Goal: Communication & Community: Answer question/provide support

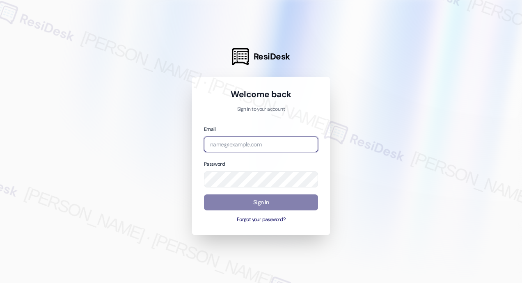
click at [255, 140] on input "email" at bounding box center [261, 145] width 114 height 16
click at [0, 283] on com-1password-button at bounding box center [0, 283] width 0 height 0
type input "automated-surveys-kane_realty-[PERSON_NAME].roles@kane_[DOMAIN_NAME]"
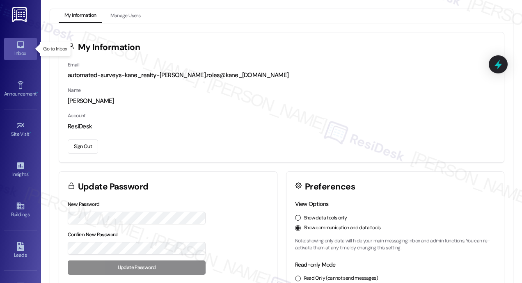
click at [20, 50] on div "Inbox" at bounding box center [20, 53] width 41 height 8
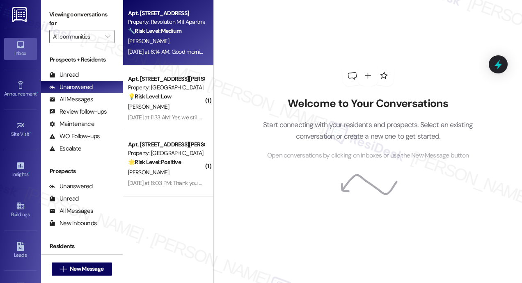
click at [181, 44] on div "[PERSON_NAME]" at bounding box center [166, 41] width 78 height 10
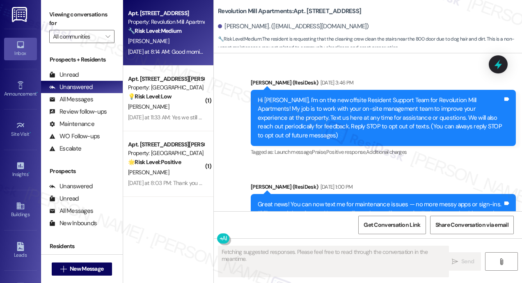
scroll to position [14549, 0]
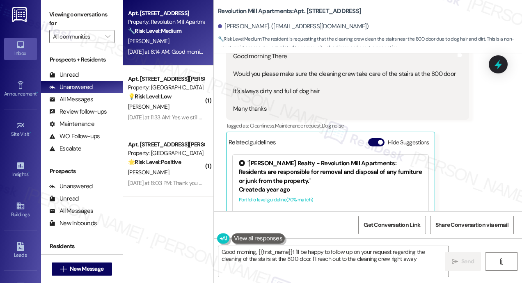
type textarea "Good morning, {{first_name}}! I'll be happy to follow up on your request regard…"
click at [476, 144] on div "Received via SMS [PERSON_NAME] [DATE] at 8:14 AM Good morning There Would you p…" at bounding box center [368, 144] width 308 height 257
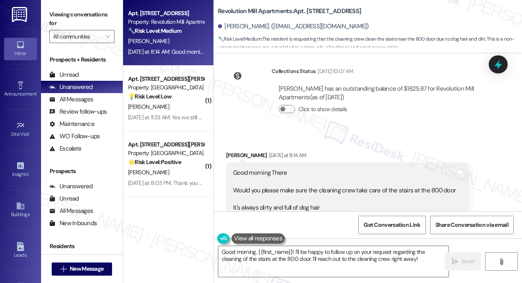
scroll to position [14450, 0]
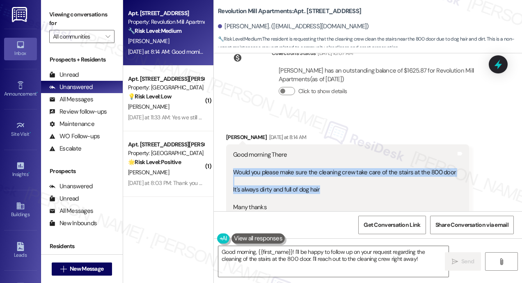
drag, startPoint x: 339, startPoint y: 128, endPoint x: 228, endPoint y: 110, distance: 112.4
click at [228, 145] on div "Good morning There Would you please make sure the cleaning crew take care of th…" at bounding box center [347, 182] width 243 height 74
copy div "Would you please make sure the cleaning crew take care of the stairs at the 800…"
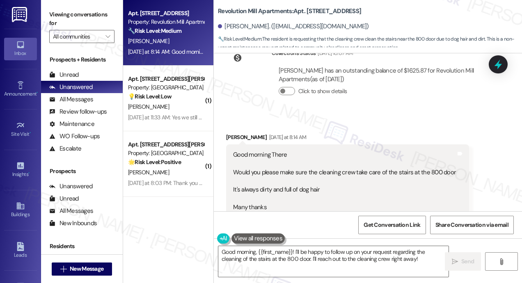
click at [490, 115] on div "Received via SMS [PERSON_NAME] [DATE] at 8:14 AM Good morning There Would you p…" at bounding box center [368, 243] width 308 height 257
click at [497, 70] on icon at bounding box center [499, 64] width 14 height 14
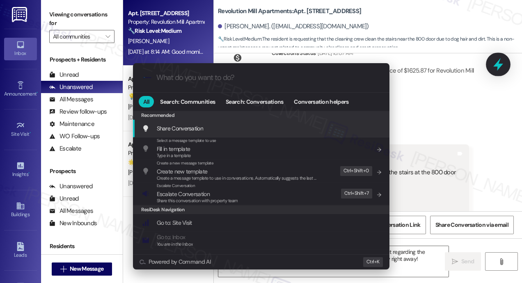
type input "e"
click at [511, 121] on div ".cls-1{fill:#0a055f;}.cls-2{fill:#0cc4c4;} resideskLogoBlueOrange All Search: C…" at bounding box center [261, 141] width 522 height 283
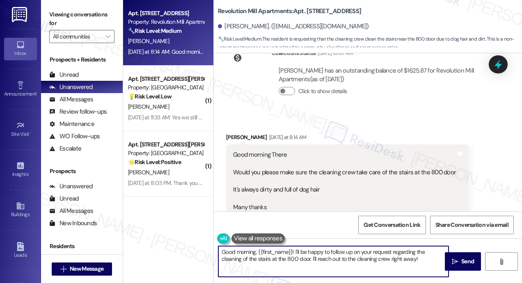
click at [340, 255] on textarea "Good morning, {{first_name}}! I'll be happy to follow up on your request regard…" at bounding box center [333, 261] width 230 height 31
paste textarea "Thanks for flagging this! Just so I can pass this along accurately—have you not…"
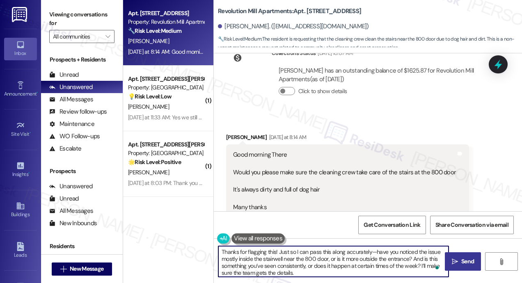
type textarea "Thanks for flagging this! Just so I can pass this along accurately—have you not…"
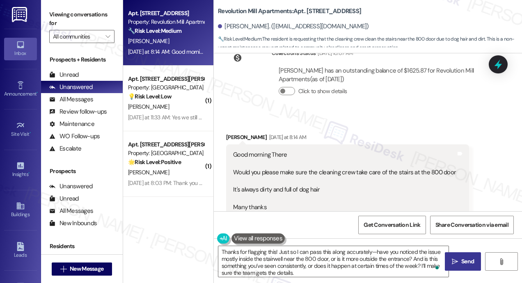
click at [462, 258] on span "Send" at bounding box center [468, 262] width 13 height 9
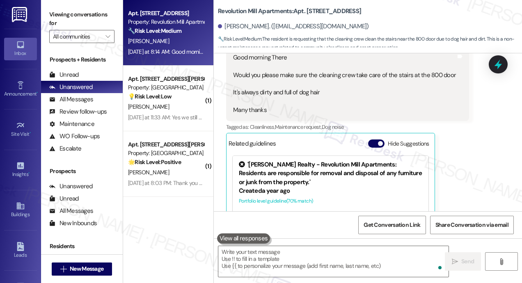
scroll to position [14549, 0]
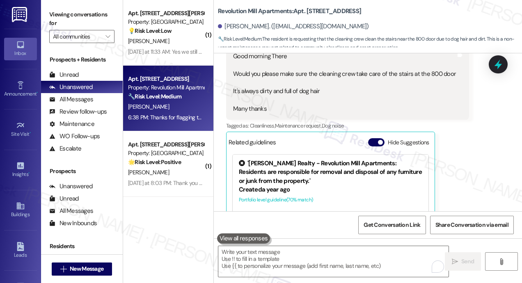
click at [467, 137] on div "Received via SMS [PERSON_NAME] [DATE] at 8:14 AM Good morning There Would you p…" at bounding box center [347, 150] width 255 height 244
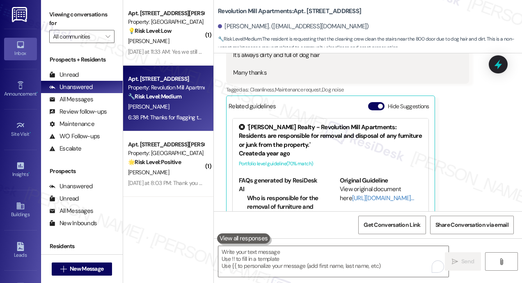
scroll to position [14633, 0]
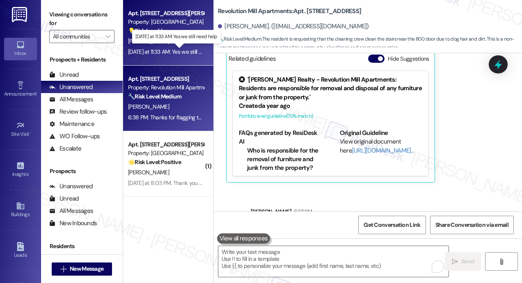
click at [192, 55] on div "[DATE] at 11:33 AM: Yes we still need help [DATE] at 11:33 AM: Yes we still nee…" at bounding box center [175, 51] width 95 height 7
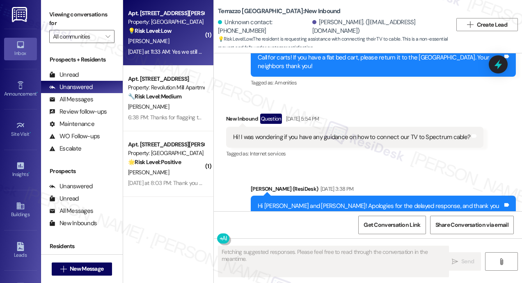
scroll to position [718, 0]
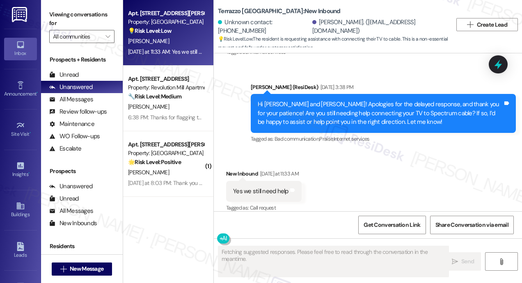
click at [363, 163] on div "Received via SMS New Inbound [DATE] at 11:33 AM Yes we still need help Tags and…" at bounding box center [368, 185] width 308 height 69
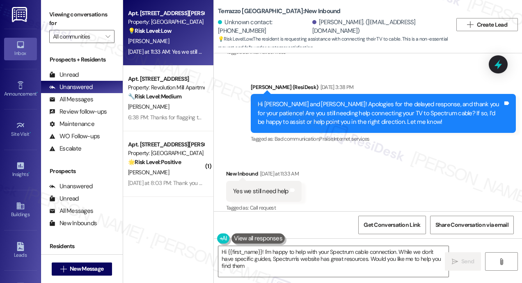
type textarea "Hi {{first_name}}! I'm happy to help with your Spectrum cable connection. While…"
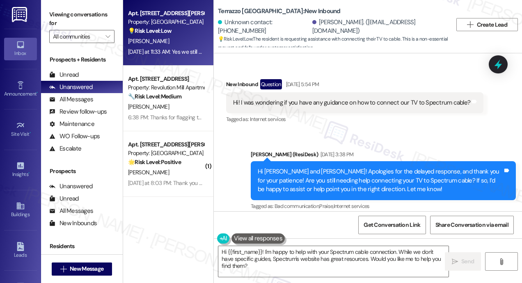
scroll to position [652, 0]
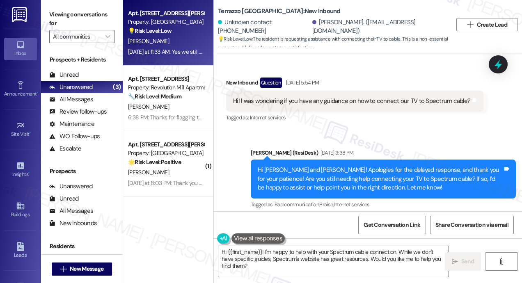
click at [377, 130] on div "Sent via SMS [PERSON_NAME] (ResiDesk) [DATE] 3:38 PM Hi [PERSON_NAME] and [PERS…" at bounding box center [368, 173] width 308 height 87
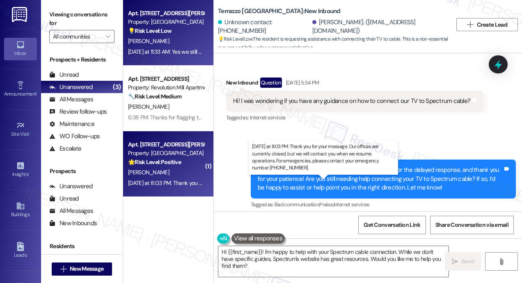
click at [137, 181] on div "[DATE] at 8:03 PM: Thank you for your message. Our offices are currently closed…" at bounding box center [380, 182] width 504 height 7
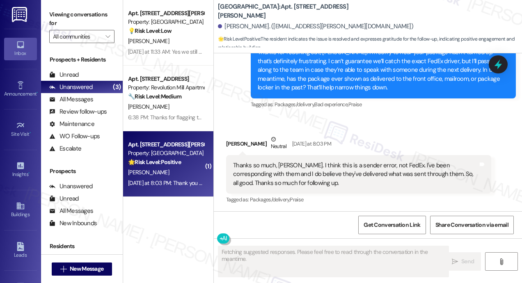
scroll to position [862, 0]
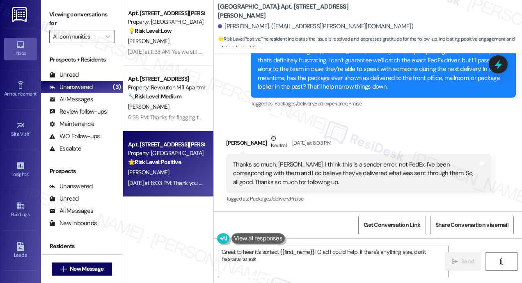
type textarea "Great to hear it's sorted, {{first_name}}! Glad I could help. If there's anythi…"
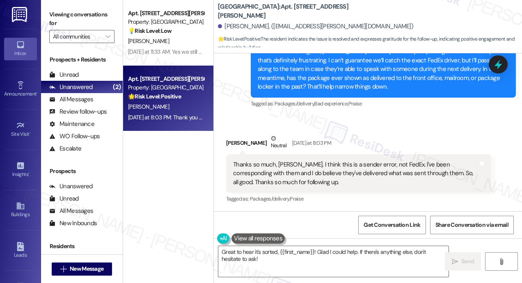
click at [392, 122] on div "Received via SMS [PERSON_NAME] Neutral [DATE] at 8:03 PM Thanks so much, [PERSO…" at bounding box center [368, 164] width 308 height 96
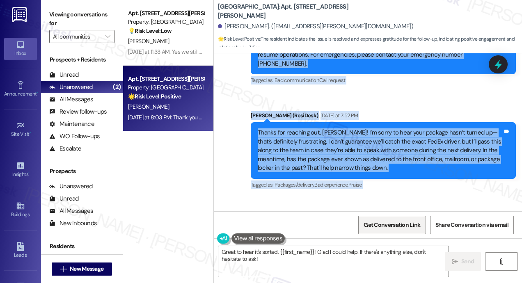
scroll to position [940, 0]
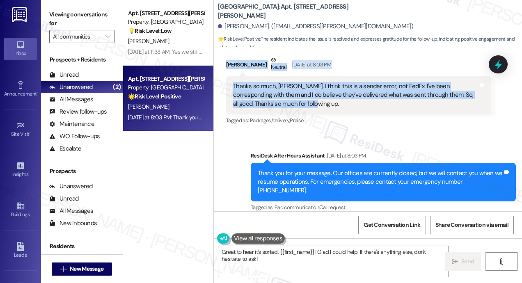
drag, startPoint x: 234, startPoint y: 122, endPoint x: 321, endPoint y: 103, distance: 89.5
click at [321, 103] on div "Lease started [DATE] 8:00 PM Survey, sent via SMS Residesk Automated Survey [DA…" at bounding box center [368, 132] width 308 height 158
copy div "Hi [PERSON_NAME], good morning. Quick question/favor, if possible: I have a FED…"
click at [495, 64] on icon at bounding box center [499, 64] width 14 height 14
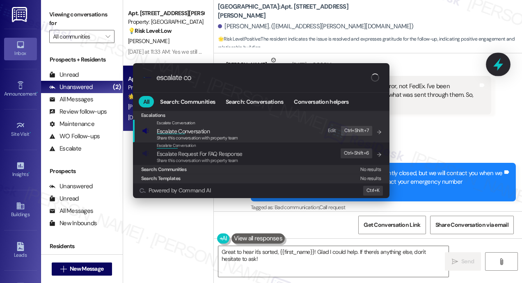
type input "escalate con"
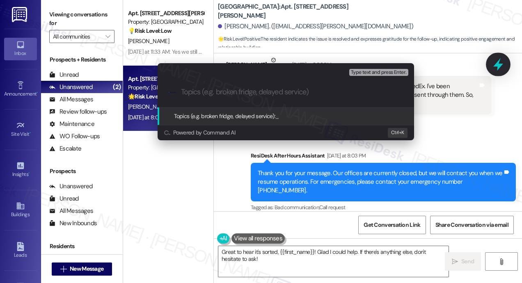
paste input "Update on Your Missing FedEx Package"
type input "Update on Your Missing FedEx Package"
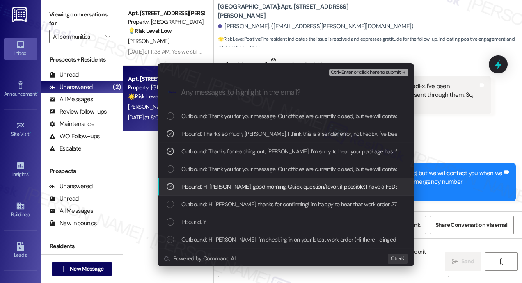
click at [349, 71] on span "Ctrl+Enter or click here to submit" at bounding box center [366, 73] width 70 height 6
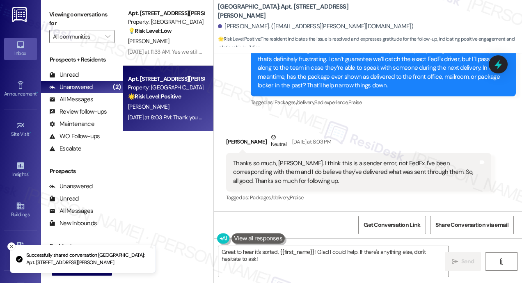
scroll to position [862, 0]
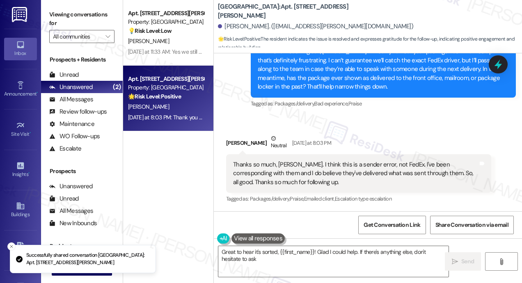
type textarea "Great to hear it's sorted, {{first_name}}! Glad I could help. If there's anythi…"
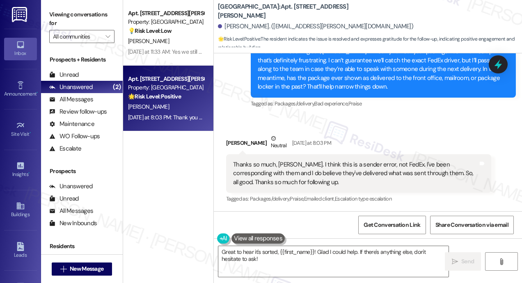
click at [404, 136] on div "[PERSON_NAME] Neutral [DATE] at 8:03 PM" at bounding box center [358, 144] width 265 height 20
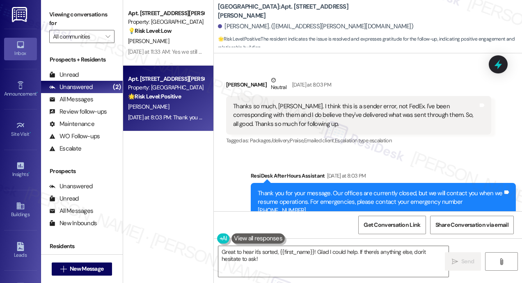
scroll to position [940, 0]
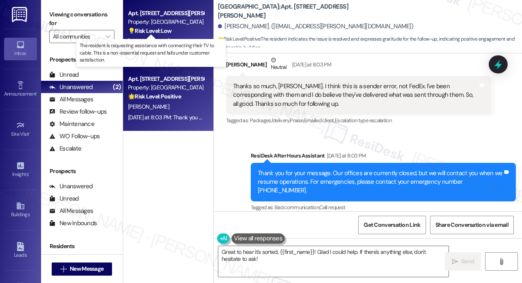
click at [161, 33] on strong "💡 Risk Level: Low" at bounding box center [150, 30] width 44 height 7
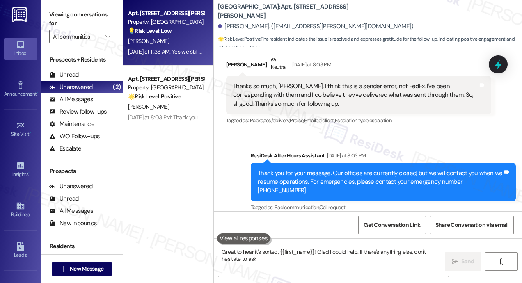
type textarea "Great to hear it's sorted, {{first_name}}! Glad I could help. If there's anythi…"
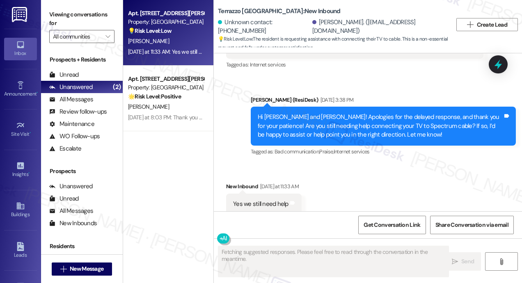
scroll to position [718, 0]
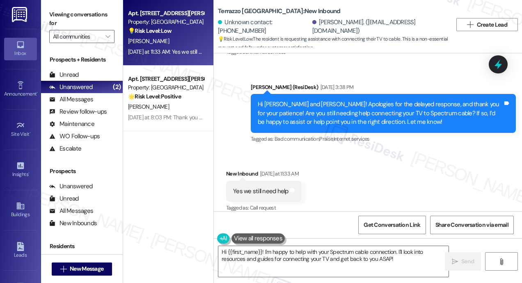
click at [407, 165] on div "Received via SMS New Inbound [DATE] at 11:33 AM Yes we still need help Tags and…" at bounding box center [368, 185] width 308 height 69
click at [399, 175] on div "Received via SMS New Inbound [DATE] at 11:33 AM Yes we still need help Tags and…" at bounding box center [368, 185] width 308 height 69
drag, startPoint x: 381, startPoint y: 103, endPoint x: 413, endPoint y: 106, distance: 32.1
click at [413, 106] on div "Hi [PERSON_NAME] and [PERSON_NAME]! Apologies for the delayed response, and tha…" at bounding box center [380, 113] width 245 height 26
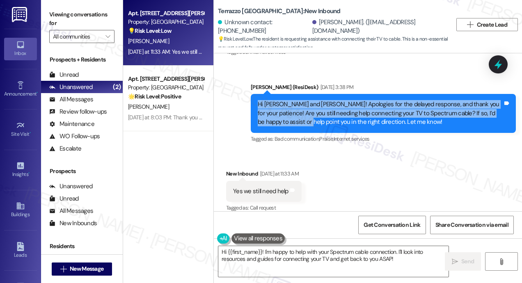
drag, startPoint x: 256, startPoint y: 95, endPoint x: 292, endPoint y: 117, distance: 42.2
click at [292, 117] on div "Hi [PERSON_NAME] and [PERSON_NAME]! Apologies for the delayed response, and tha…" at bounding box center [380, 113] width 247 height 26
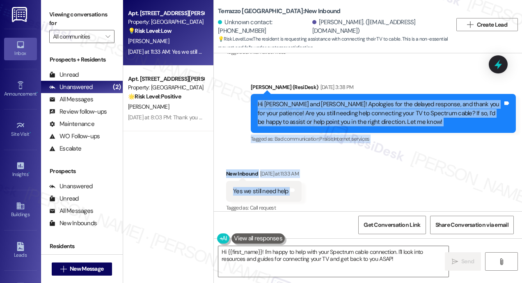
click at [340, 180] on div "Received via SMS New Inbound [DATE] at 11:33 AM Yes we still need help Tags and…" at bounding box center [368, 185] width 308 height 69
copy div "Hi [PERSON_NAME] and [PERSON_NAME]! Apologies for the delayed response, and tha…"
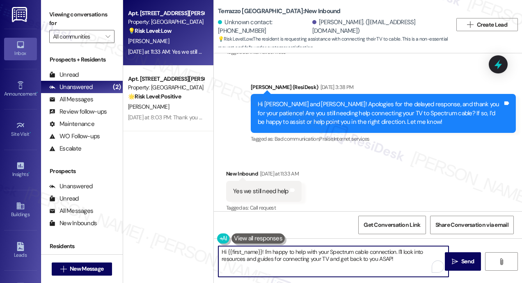
click at [340, 257] on textarea "Hi {{first_name}}! I'm happy to help with your Spectrum cable connection. I'll …" at bounding box center [333, 261] width 230 height 31
paste textarea "Thanks for confirming! Have you had a chance to reach out to Spectrum Customer …"
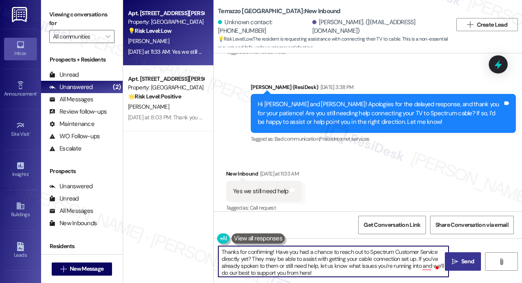
type textarea "Thanks for confirming! Have you had a chance to reach out to Spectrum Customer …"
click at [468, 261] on span "Send" at bounding box center [468, 262] width 13 height 9
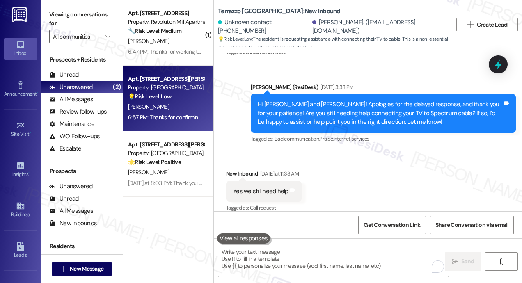
click at [383, 178] on div "Received via SMS New Inbound [DATE] at 11:33 AM Yes we still need help Tags and…" at bounding box center [368, 185] width 308 height 69
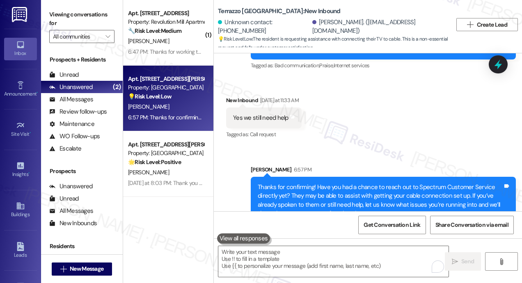
scroll to position [802, 0]
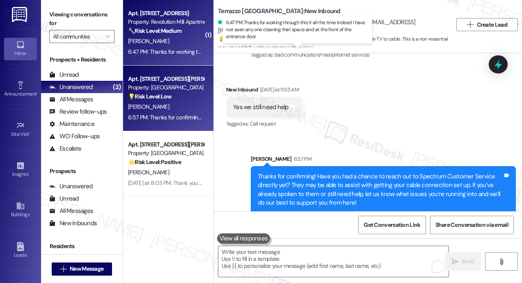
click at [171, 51] on div "6:47 PM: Thanks for working through this It all the time Indeed I have not seen…" at bounding box center [298, 51] width 341 height 7
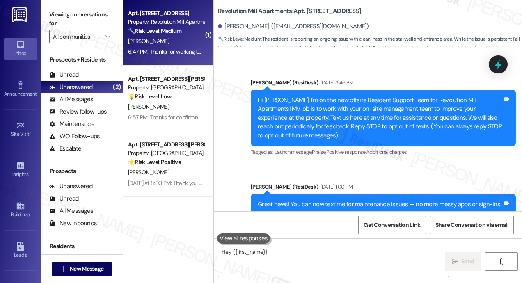
scroll to position [14761, 0]
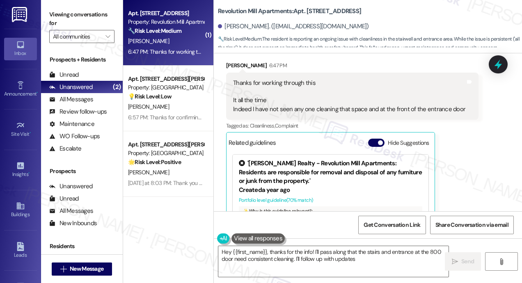
type textarea "Hey {{first_name}}, thanks for the info! I'll pass along that the stairs and en…"
click at [477, 117] on div "Received via SMS [PERSON_NAME] 6:47 PM Thanks for working through this It all t…" at bounding box center [352, 164] width 265 height 218
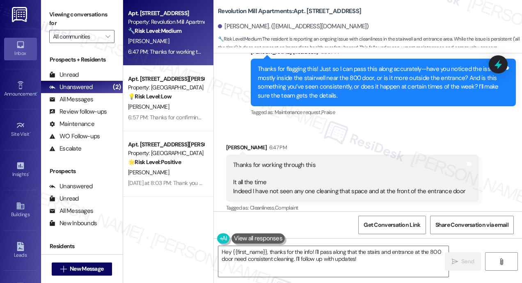
scroll to position [14646, 0]
